Goal: Use online tool/utility: Utilize a website feature to perform a specific function

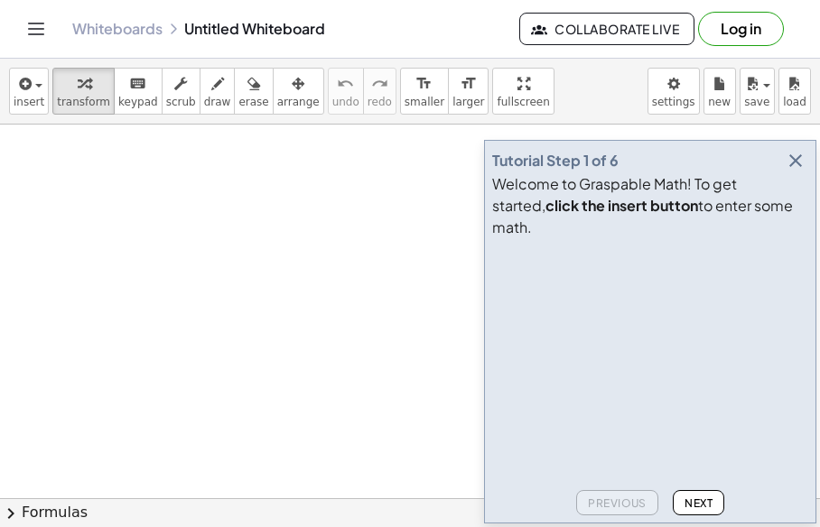
drag, startPoint x: 298, startPoint y: 219, endPoint x: 339, endPoint y: 214, distance: 41.9
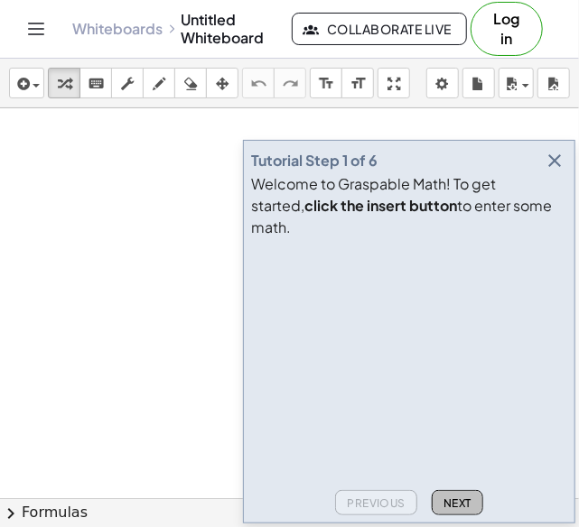
click at [443, 503] on span "Next" at bounding box center [457, 503] width 28 height 14
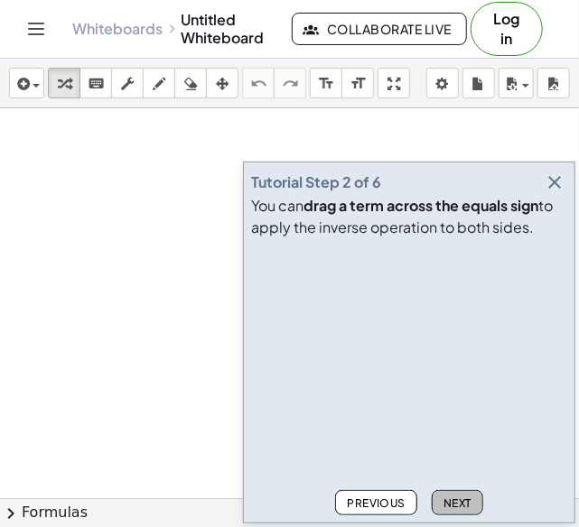
click at [443, 500] on span "Next" at bounding box center [457, 503] width 28 height 14
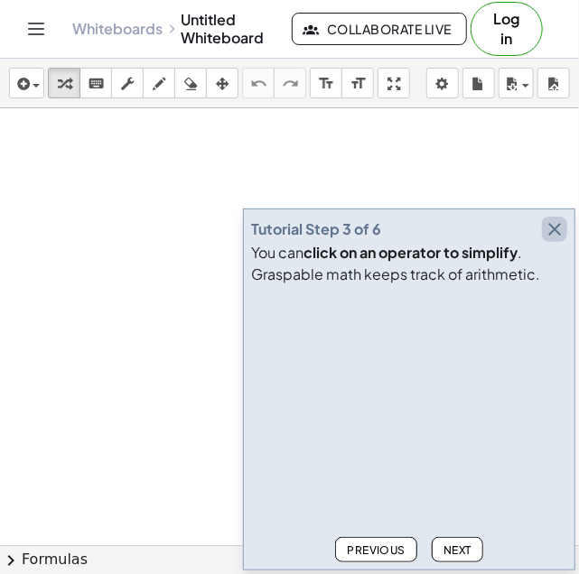
click at [552, 227] on icon "button" at bounding box center [554, 229] width 22 height 22
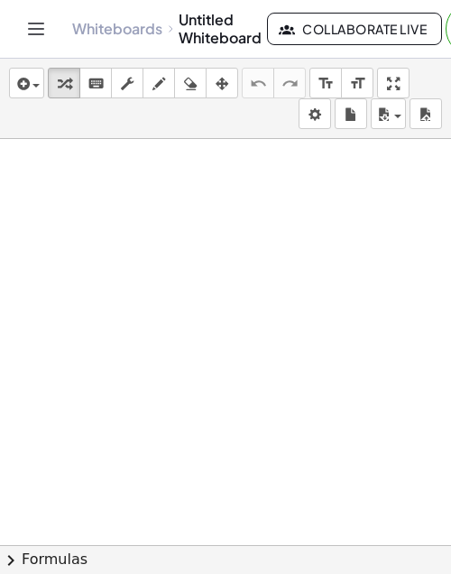
drag, startPoint x: 51, startPoint y: 168, endPoint x: 66, endPoint y: 186, distance: 23.1
click at [66, 186] on div at bounding box center [225, 572] width 451 height 866
drag, startPoint x: 66, startPoint y: 186, endPoint x: 168, endPoint y: 73, distance: 152.1
click at [168, 73] on div "insert select one: Math Expression Function Text Youtube Video Graphing Geometr…" at bounding box center [225, 316] width 451 height 515
click at [168, 73] on div "button" at bounding box center [158, 83] width 23 height 22
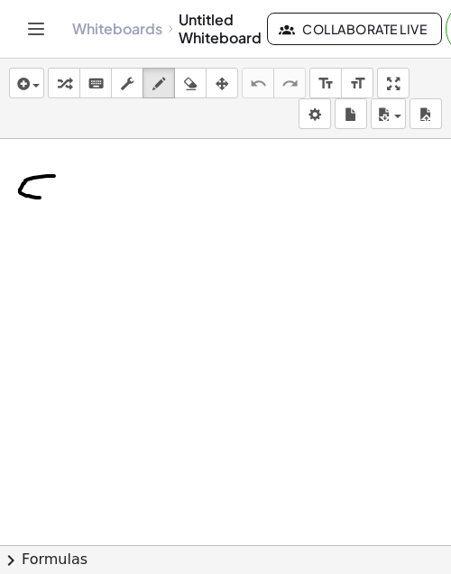
drag, startPoint x: 54, startPoint y: 174, endPoint x: 44, endPoint y: 196, distance: 23.8
click at [44, 196] on div at bounding box center [225, 572] width 451 height 866
drag, startPoint x: 53, startPoint y: 139, endPoint x: 53, endPoint y: 197, distance: 57.8
click at [53, 197] on div at bounding box center [225, 572] width 451 height 866
click at [67, 169] on div at bounding box center [225, 572] width 451 height 866
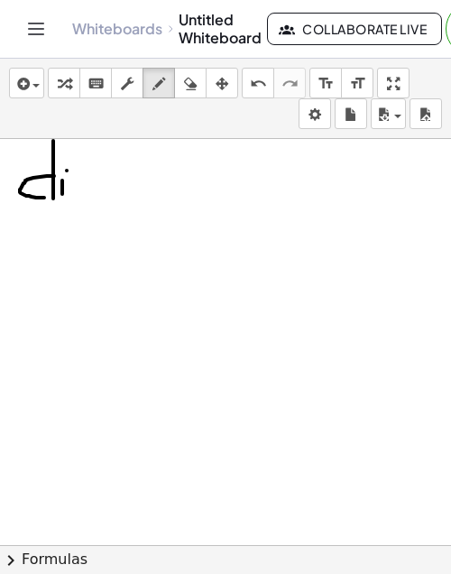
drag, startPoint x: 62, startPoint y: 179, endPoint x: 62, endPoint y: 194, distance: 15.3
click at [62, 194] on div at bounding box center [225, 572] width 451 height 866
click at [88, 183] on div at bounding box center [225, 572] width 451 height 866
click at [86, 182] on div at bounding box center [225, 572] width 451 height 866
click at [88, 188] on div at bounding box center [225, 572] width 451 height 866
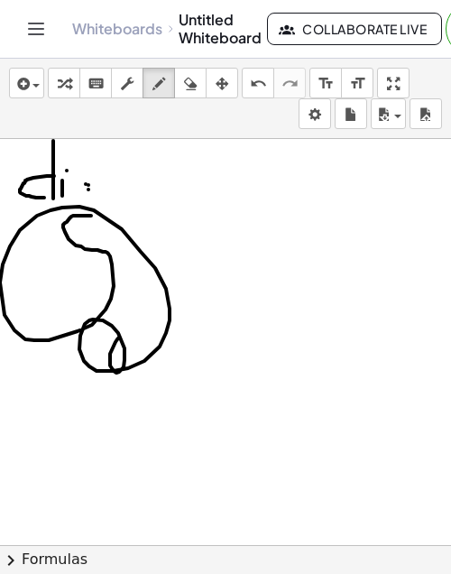
drag, startPoint x: 91, startPoint y: 214, endPoint x: 119, endPoint y: 337, distance: 125.9
click at [119, 337] on div at bounding box center [225, 572] width 451 height 866
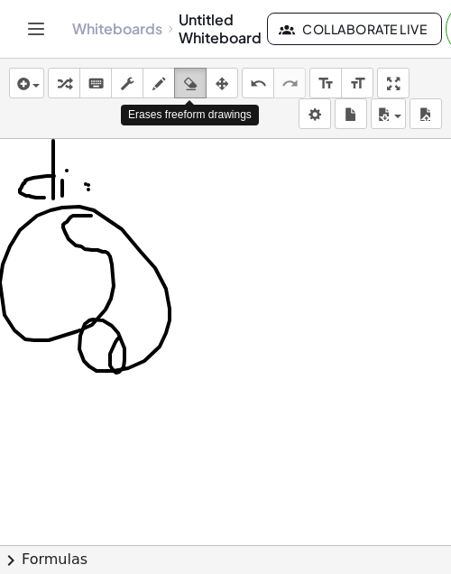
click at [190, 86] on icon "button" at bounding box center [190, 84] width 13 height 22
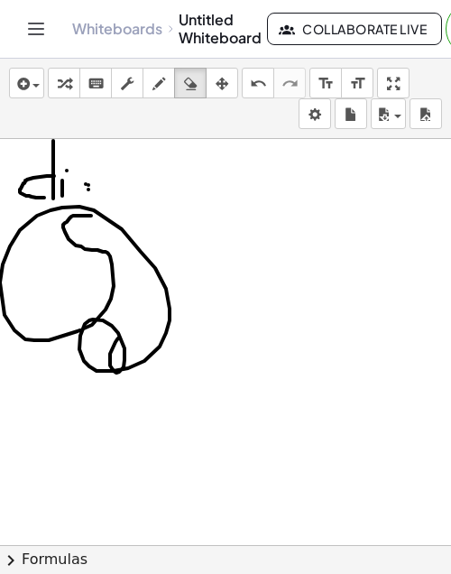
drag, startPoint x: 120, startPoint y: 129, endPoint x: 123, endPoint y: 301, distance: 171.5
click at [123, 301] on div "insert select one: Math Expression Function Text Youtube Video Graphing Geometr…" at bounding box center [225, 316] width 451 height 515
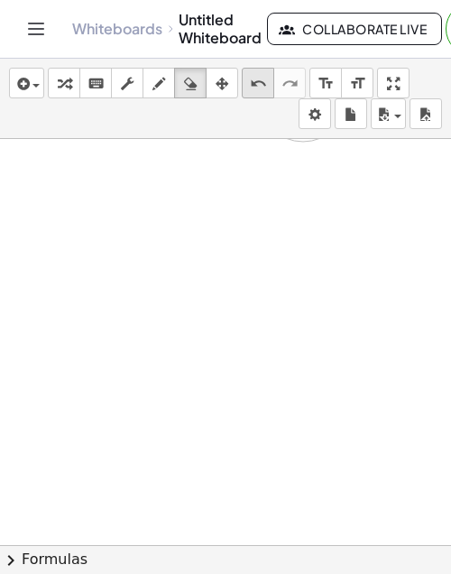
drag, startPoint x: 123, startPoint y: 301, endPoint x: 242, endPoint y: 96, distance: 237.0
click at [242, 96] on div "insert select one: Math Expression Function Text Youtube Video Graphing Geometr…" at bounding box center [225, 316] width 451 height 515
click at [165, 87] on div "button" at bounding box center [158, 83] width 23 height 22
click at [96, 73] on icon "keyboard" at bounding box center [96, 84] width 17 height 22
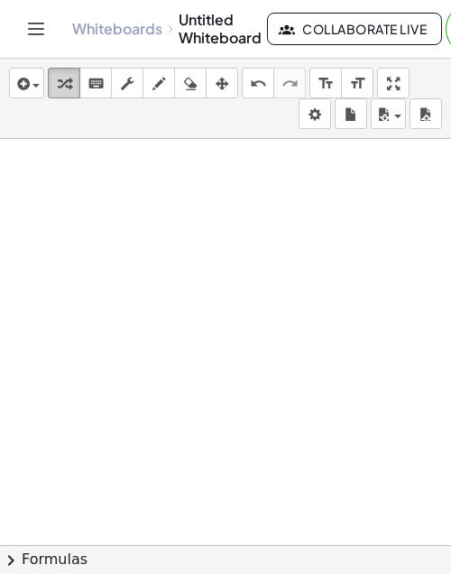
click at [68, 86] on icon "button" at bounding box center [64, 84] width 13 height 22
click at [32, 84] on span "button" at bounding box center [35, 86] width 7 height 4
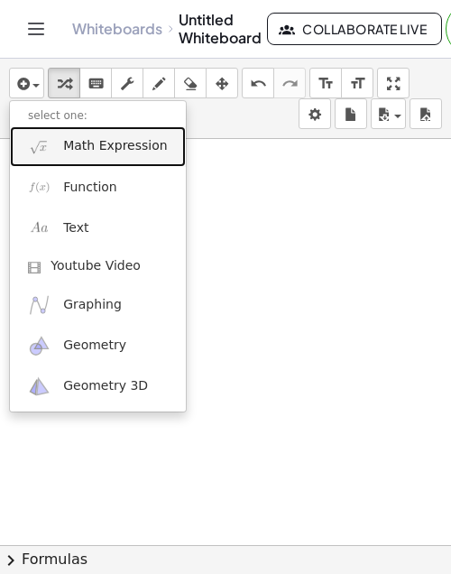
click at [125, 145] on span "Math Expression" at bounding box center [115, 146] width 104 height 18
